Goal: Navigation & Orientation: Find specific page/section

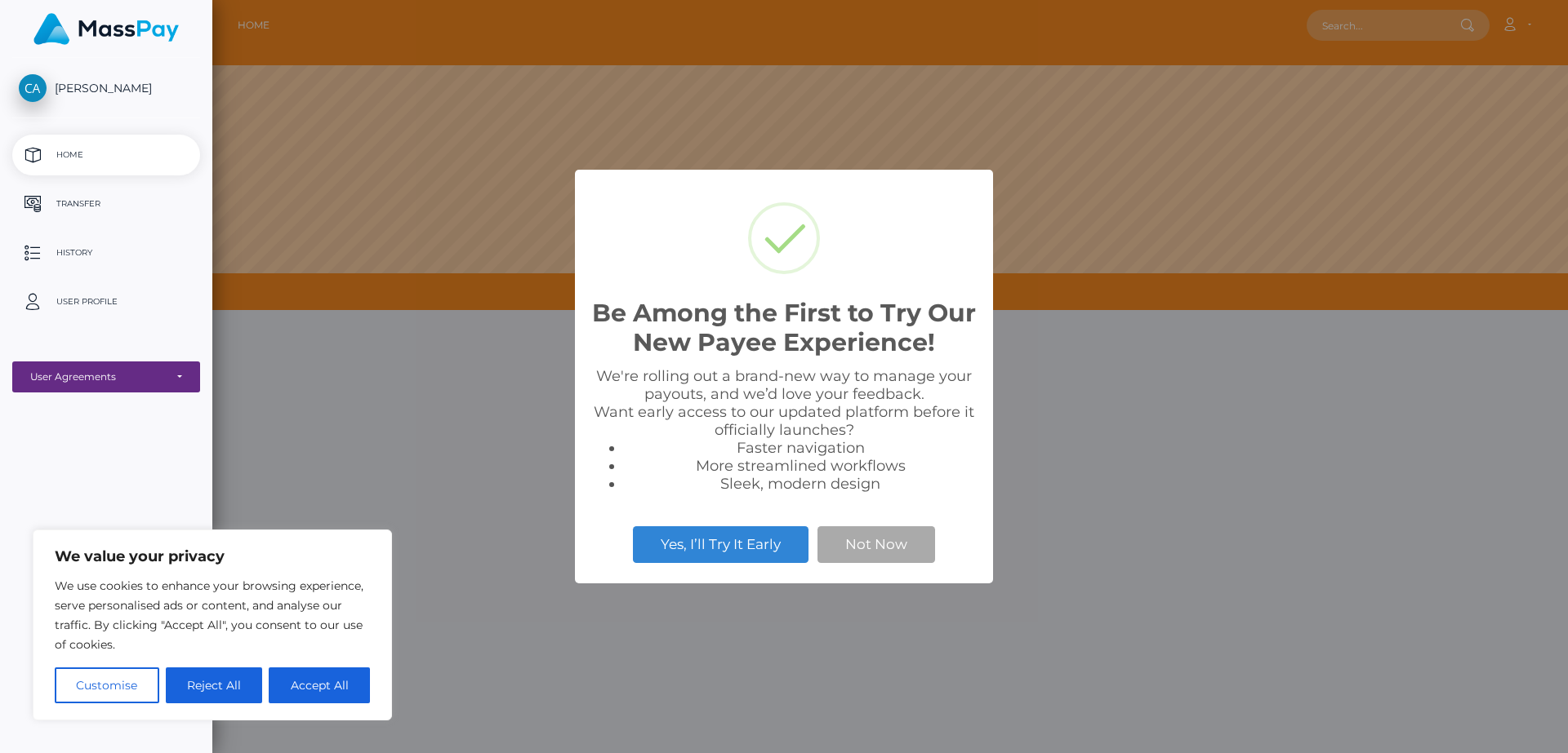
scroll to position [310, 1356]
click at [297, 681] on button "Accept All" at bounding box center [319, 685] width 101 height 36
checkbox input "true"
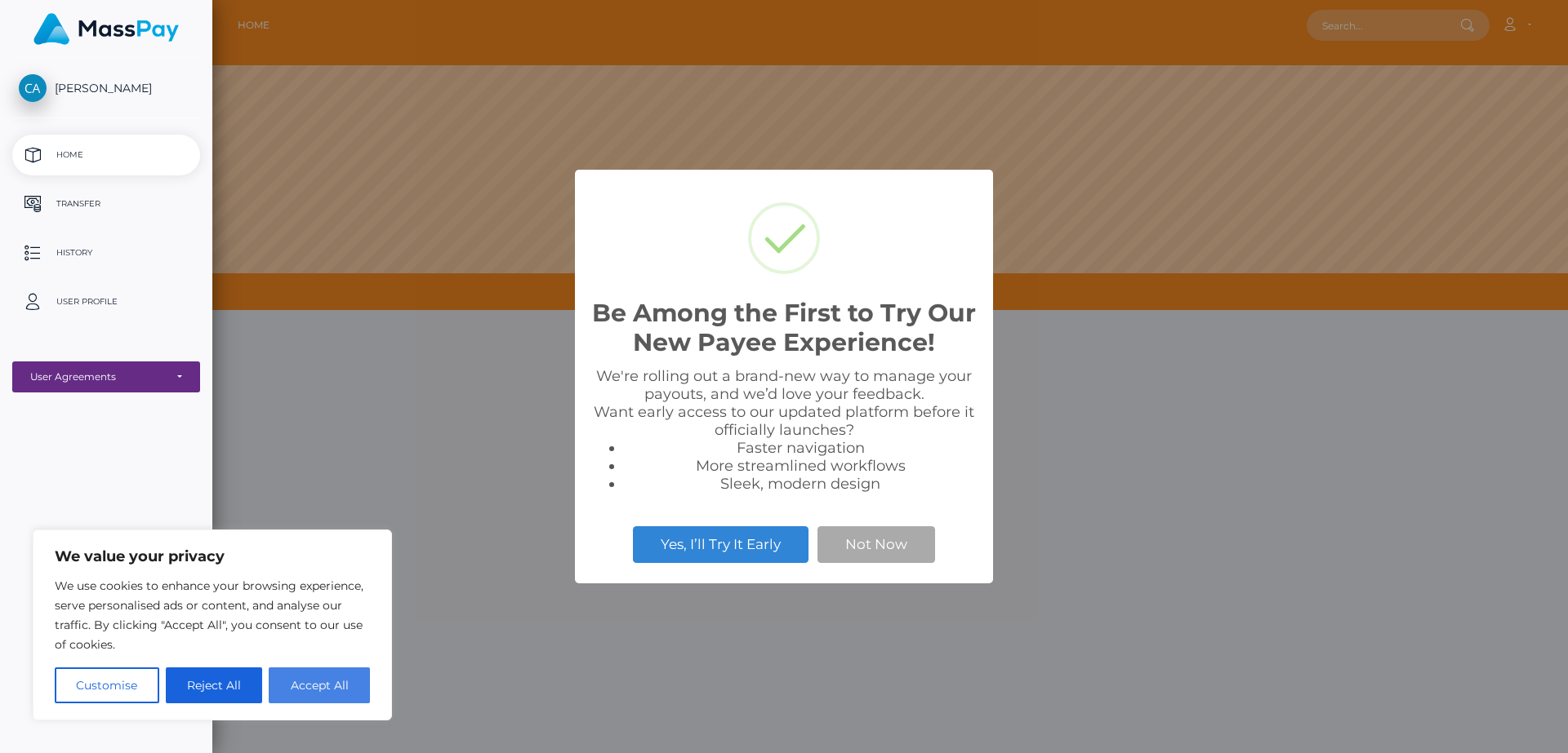
checkbox input "true"
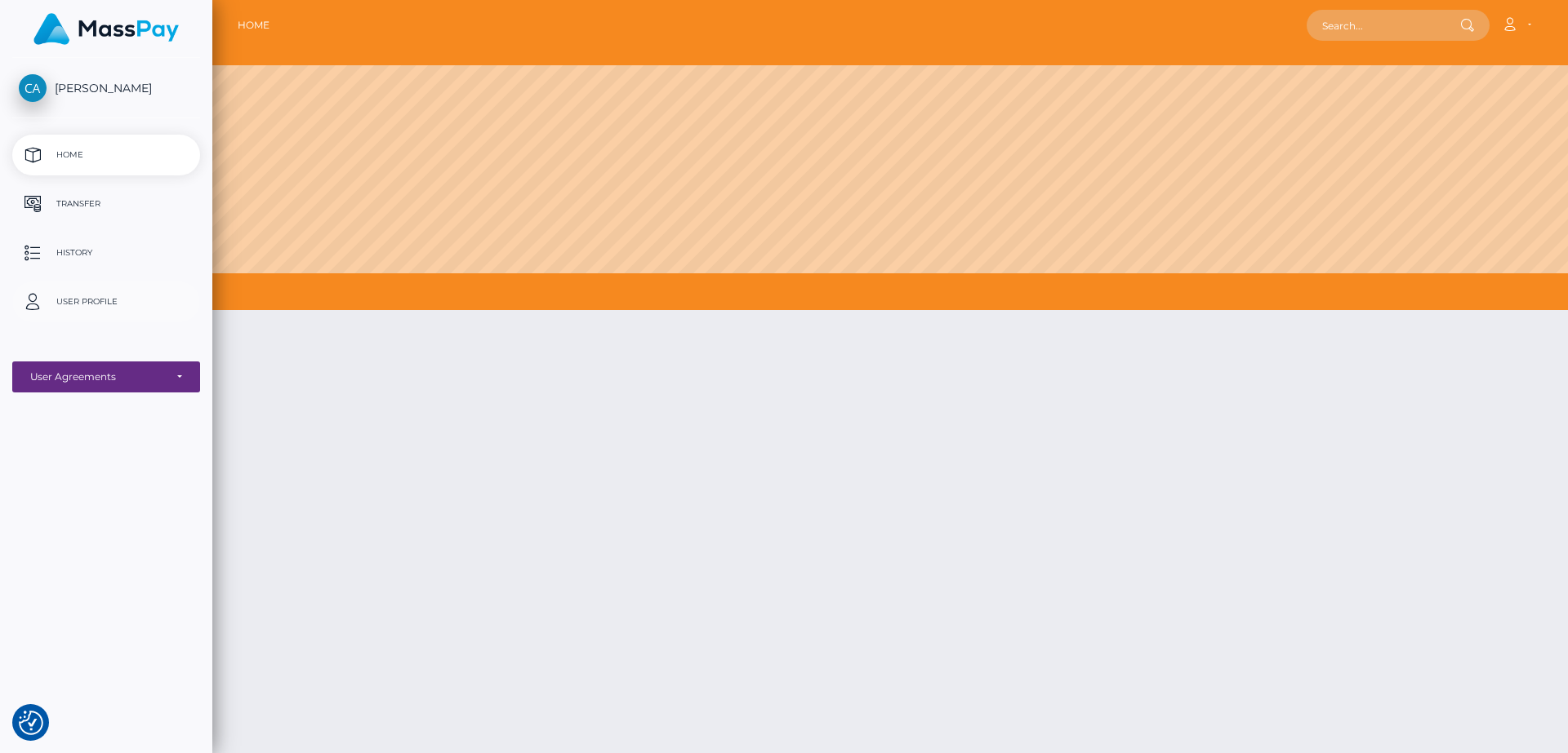
click at [74, 310] on p "User Profile" at bounding box center [105, 302] width 174 height 25
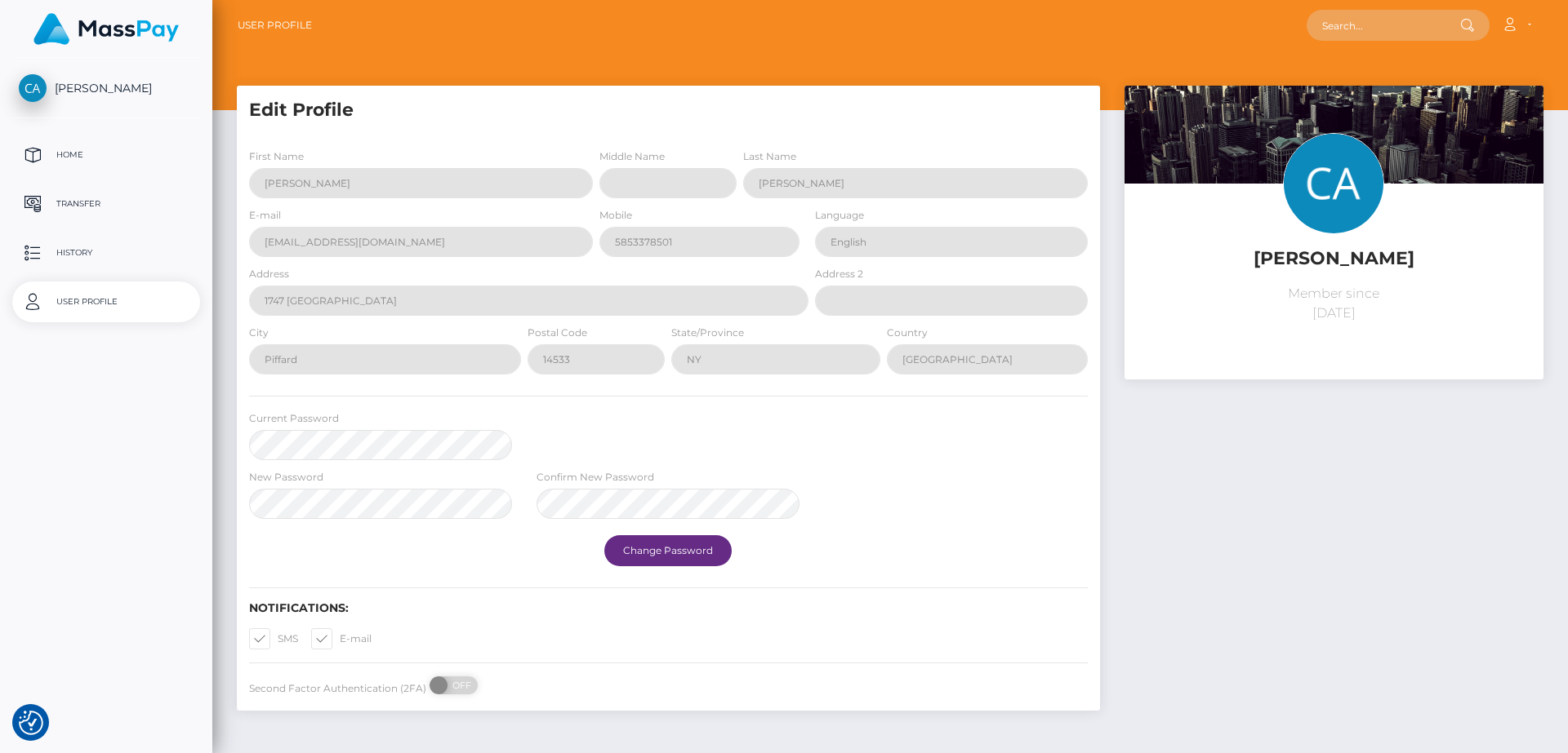
select select
click at [127, 91] on span "[PERSON_NAME]" at bounding box center [106, 88] width 188 height 15
click at [67, 150] on p "Home" at bounding box center [105, 155] width 174 height 25
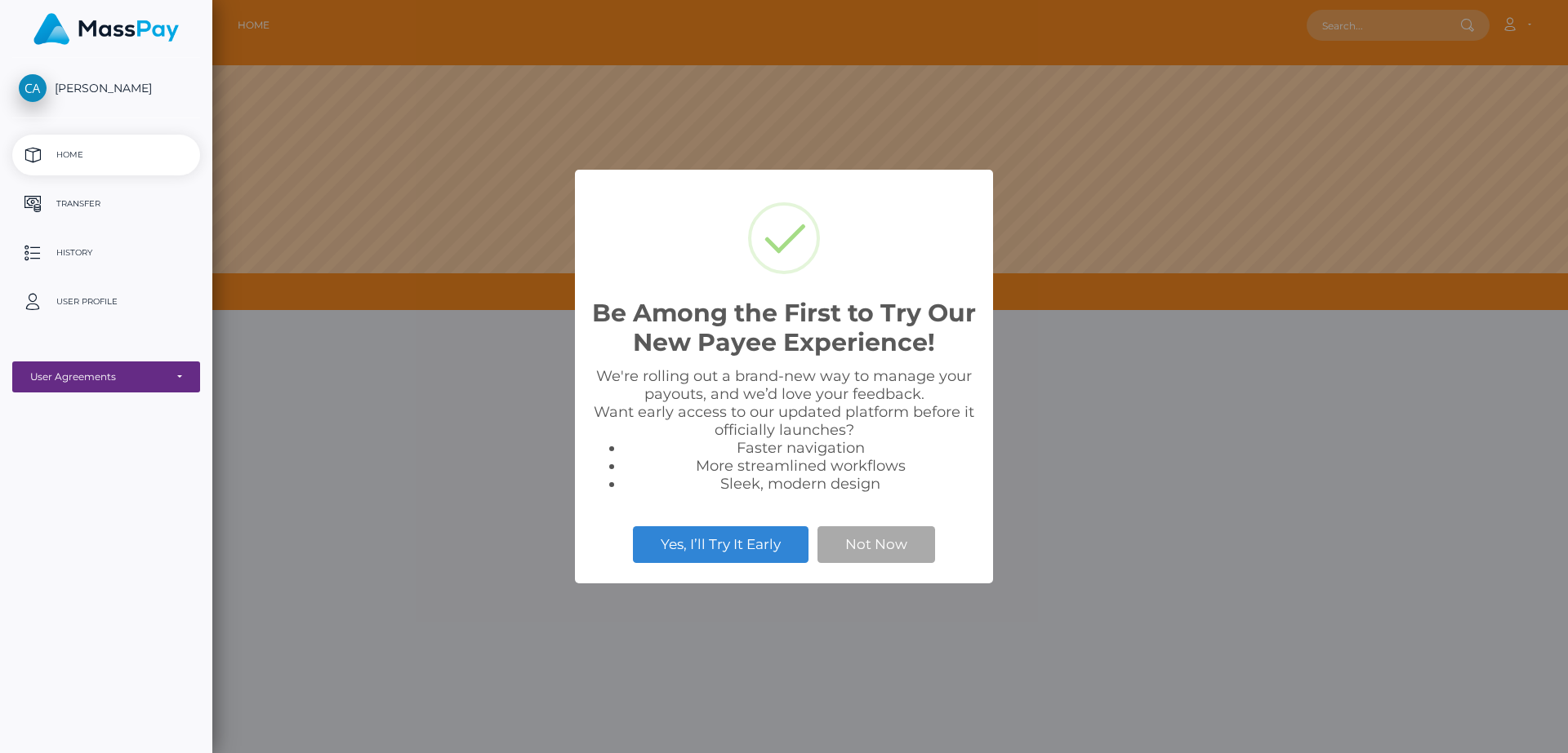
scroll to position [310, 1356]
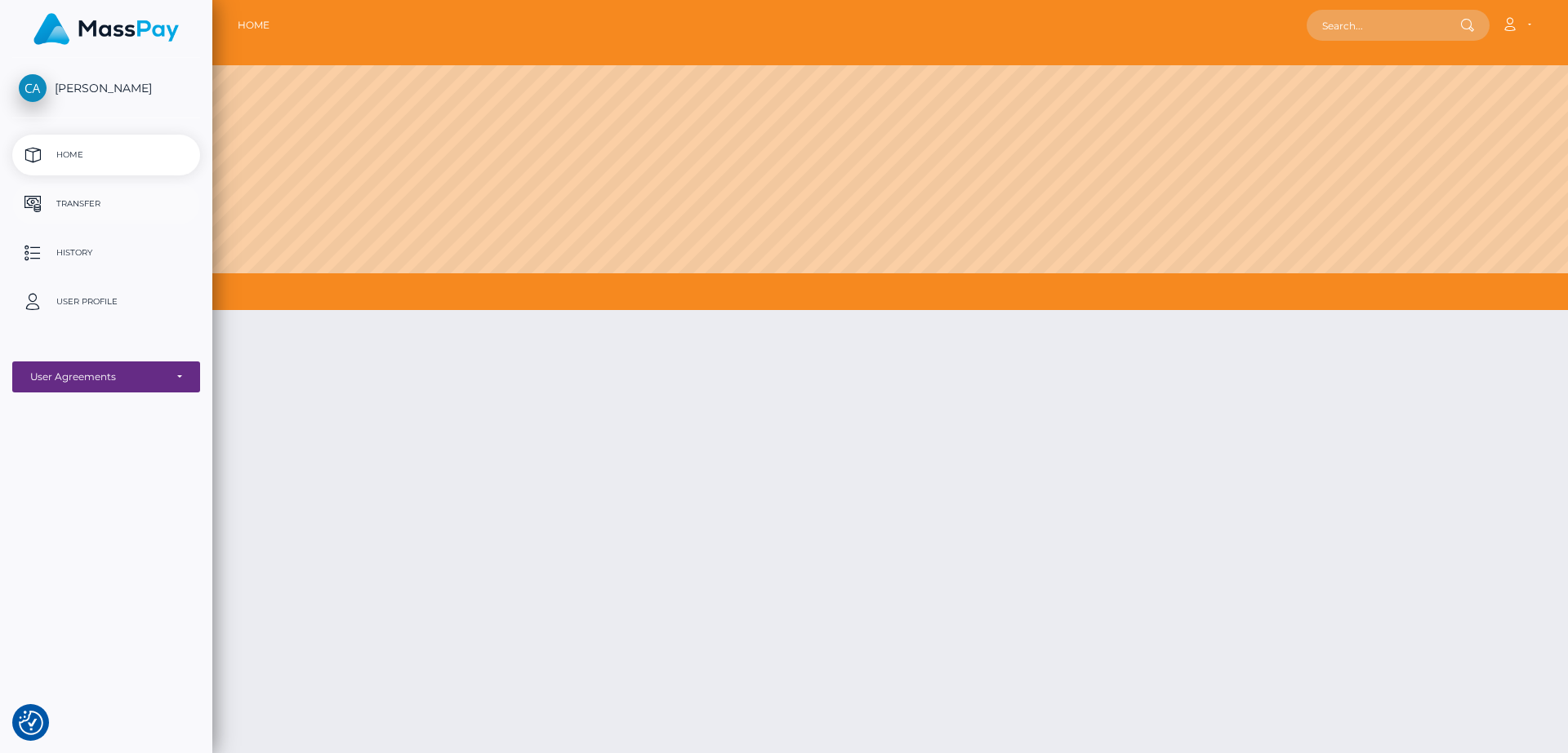
click at [69, 211] on p "Transfer" at bounding box center [105, 204] width 174 height 25
